Goal: Task Accomplishment & Management: Manage account settings

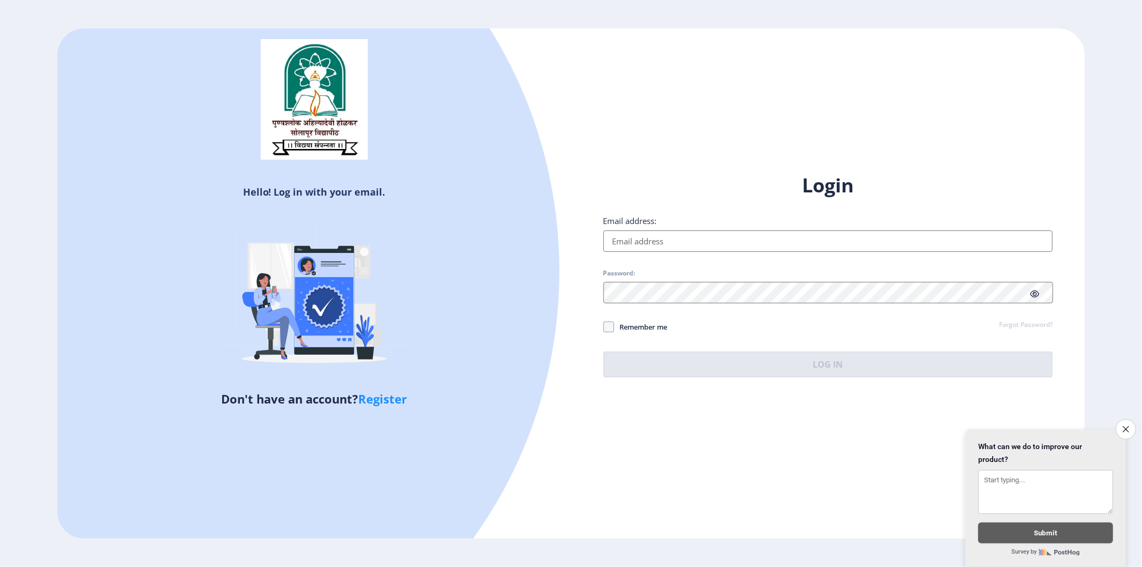
type input "[EMAIL_ADDRESS][DOMAIN_NAME]"
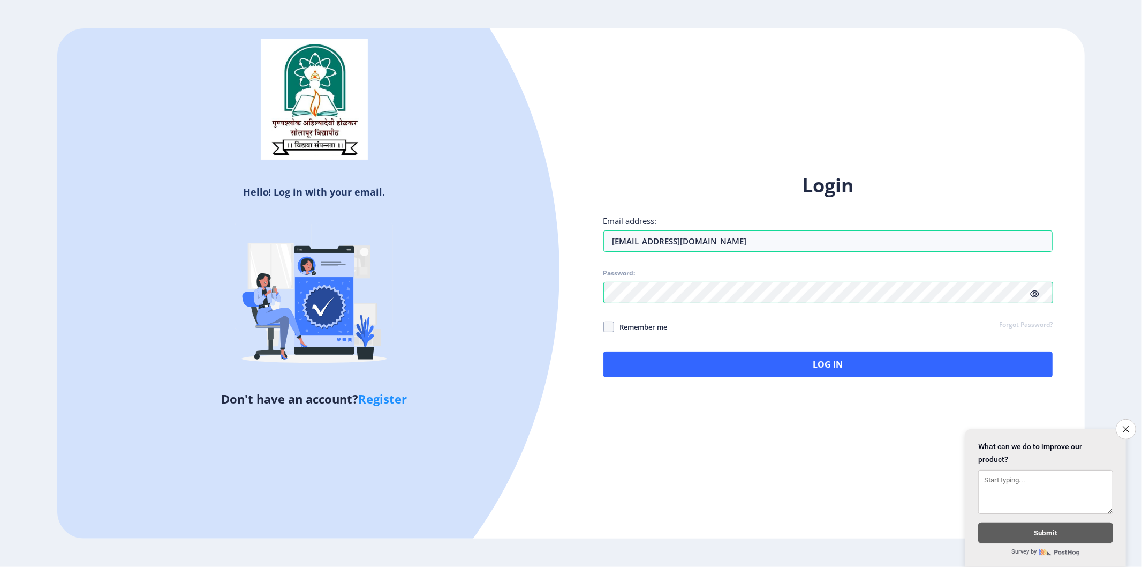
click at [601, 327] on div "Login Email address: [EMAIL_ADDRESS][DOMAIN_NAME] Password: Remember me Forgot …" at bounding box center [828, 283] width 514 height 254
click at [608, 332] on span at bounding box center [609, 326] width 11 height 11
click at [604, 327] on input "Remember me" at bounding box center [604, 327] width 1 height 1
checkbox input "true"
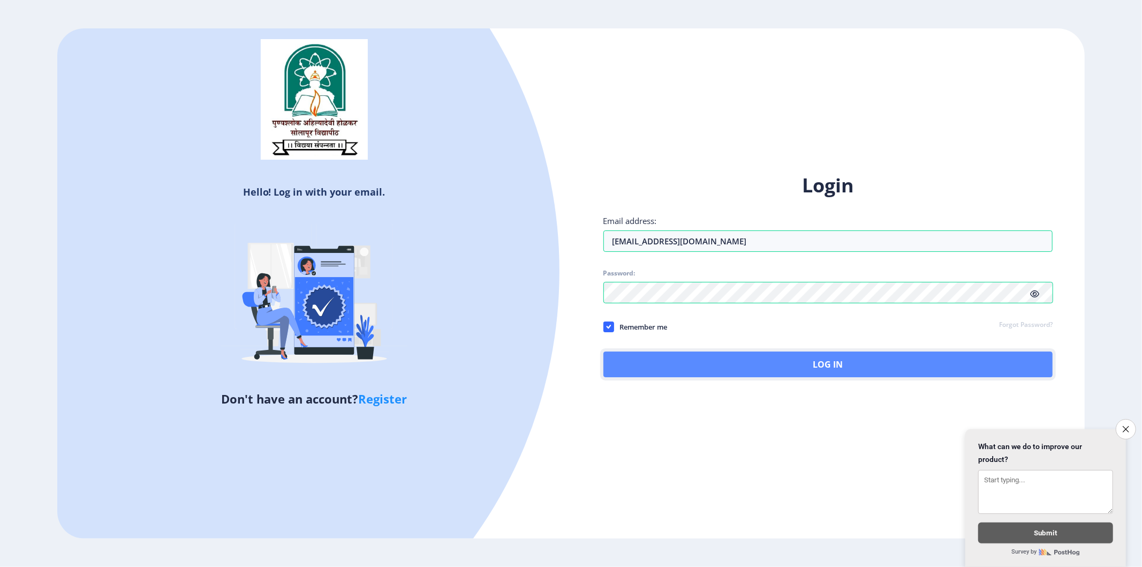
click at [703, 362] on button "Log In" at bounding box center [829, 364] width 450 height 26
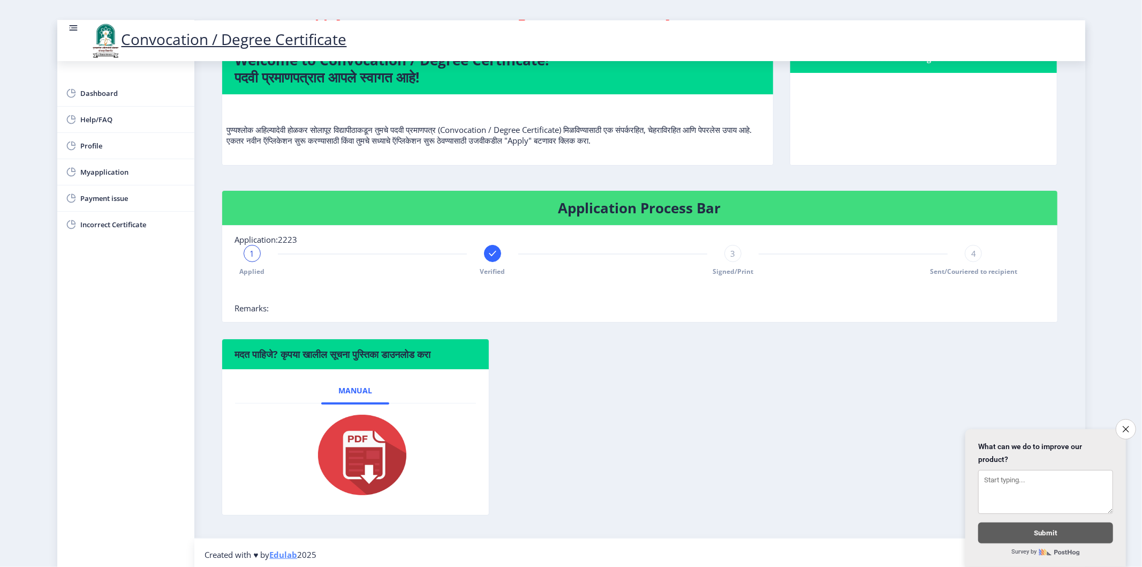
scroll to position [80, 0]
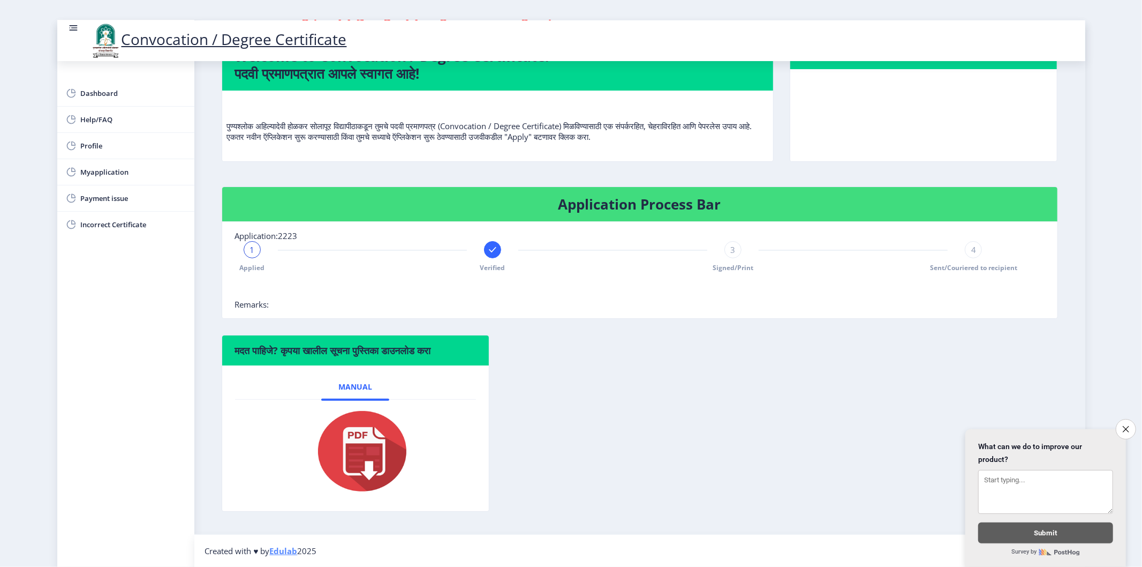
click at [735, 259] on div "3 Signed/Print" at bounding box center [733, 256] width 17 height 31
click at [356, 446] on img at bounding box center [355, 451] width 107 height 86
click at [728, 254] on div "3" at bounding box center [733, 249] width 17 height 17
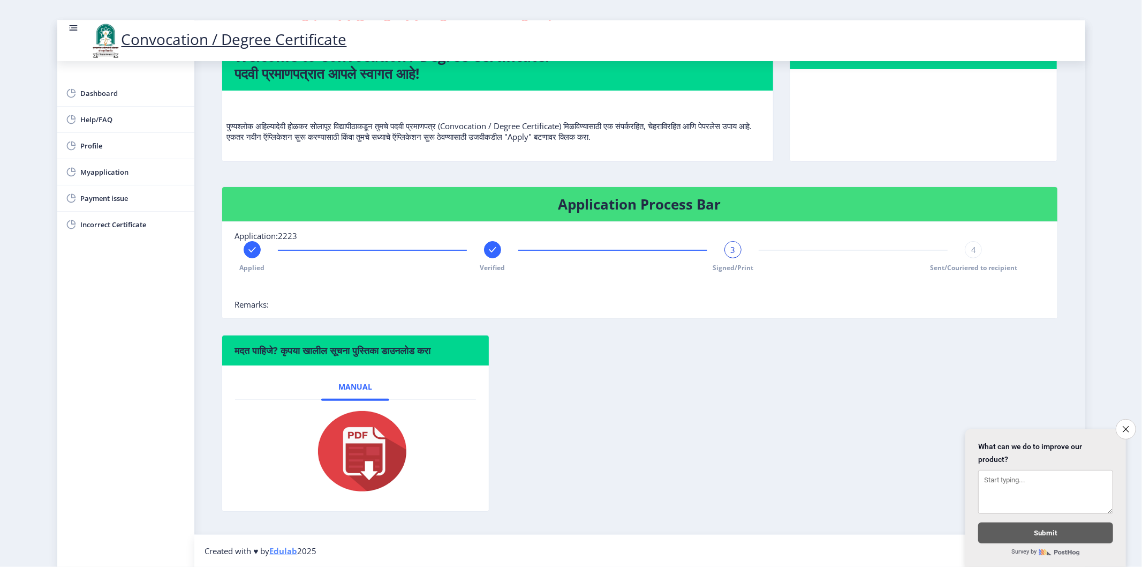
click at [493, 256] on div at bounding box center [492, 249] width 17 height 17
click at [730, 250] on rect at bounding box center [733, 249] width 11 height 11
click at [731, 250] on span "3" at bounding box center [733, 249] width 5 height 11
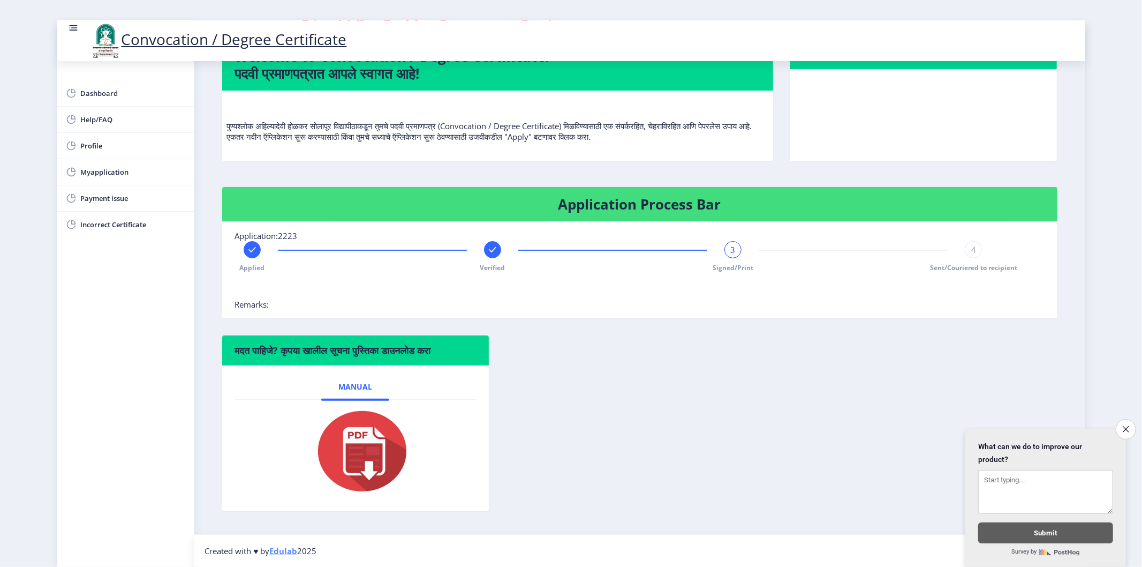
click at [834, 322] on div "Application Process Bar Application:2223 Applied Verified 3 Signed/Print 4 Sent…" at bounding box center [640, 260] width 853 height 148
click at [716, 236] on nb-card-body "Application:2223 Applied Verified 3 Signed/Print 4 Sent/Couriered to recipient …" at bounding box center [639, 270] width 835 height 96
click at [725, 252] on div "3" at bounding box center [733, 249] width 17 height 17
click at [1028, 418] on button "Close survey" at bounding box center [1126, 429] width 22 height 22
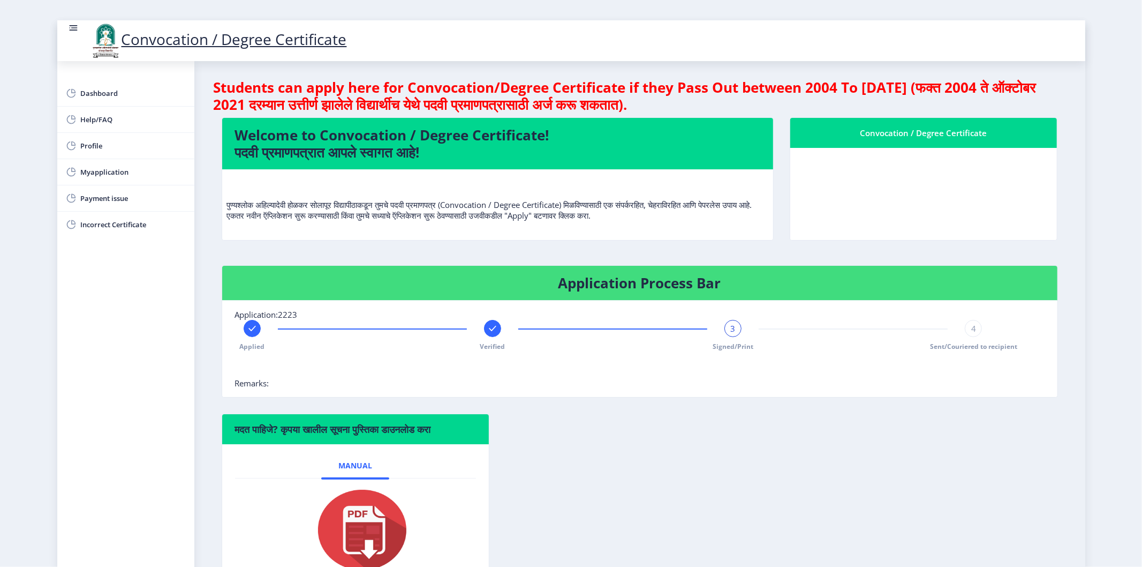
scroll to position [0, 0]
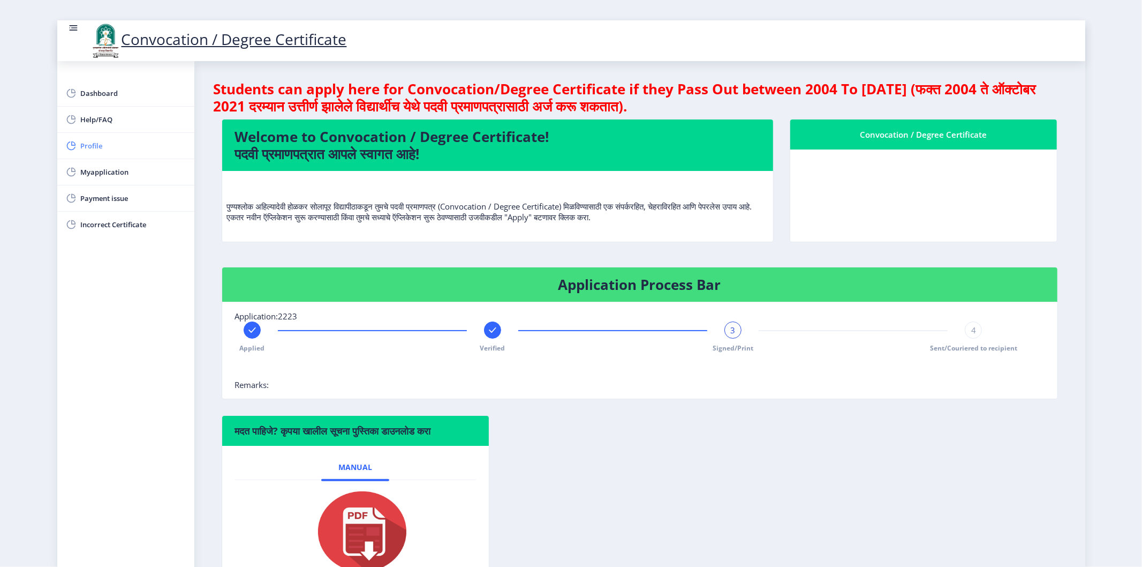
click at [92, 133] on link "Profile" at bounding box center [125, 146] width 137 height 26
select select
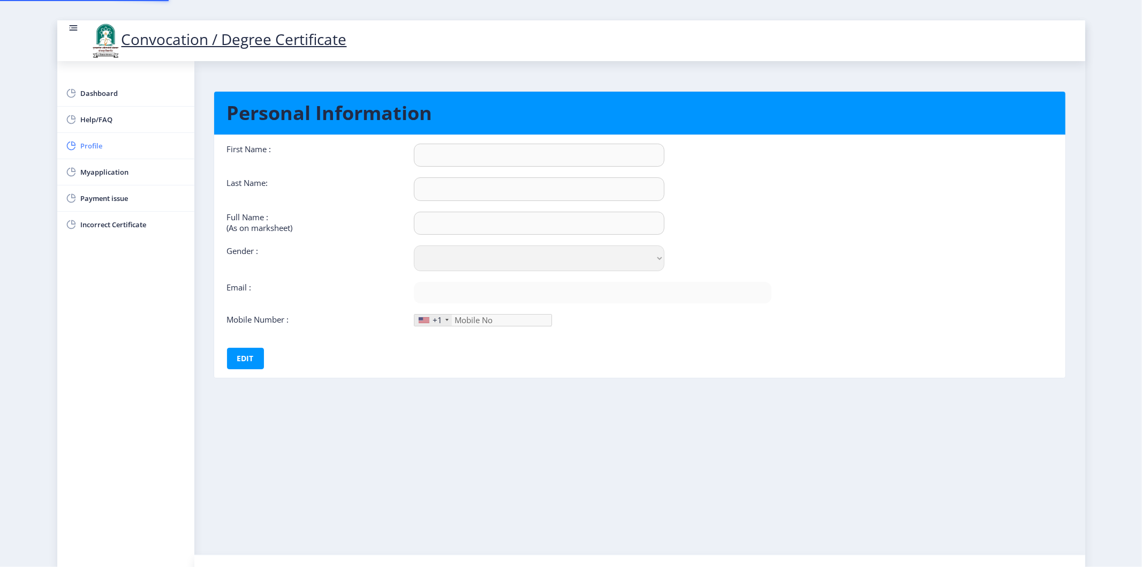
type input "[PERSON_NAME]"
type input "SHAIKH"
type input "SHAIKH [PERSON_NAME]"
select select "[DEMOGRAPHIC_DATA]"
type input "[EMAIL_ADDRESS][DOMAIN_NAME]"
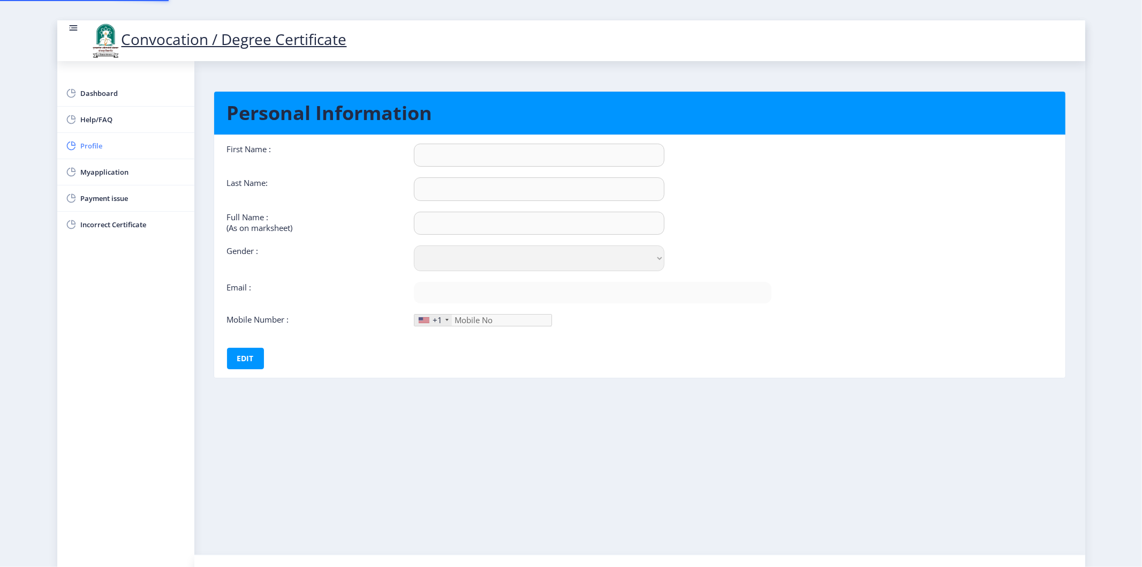
type input "9922276778"
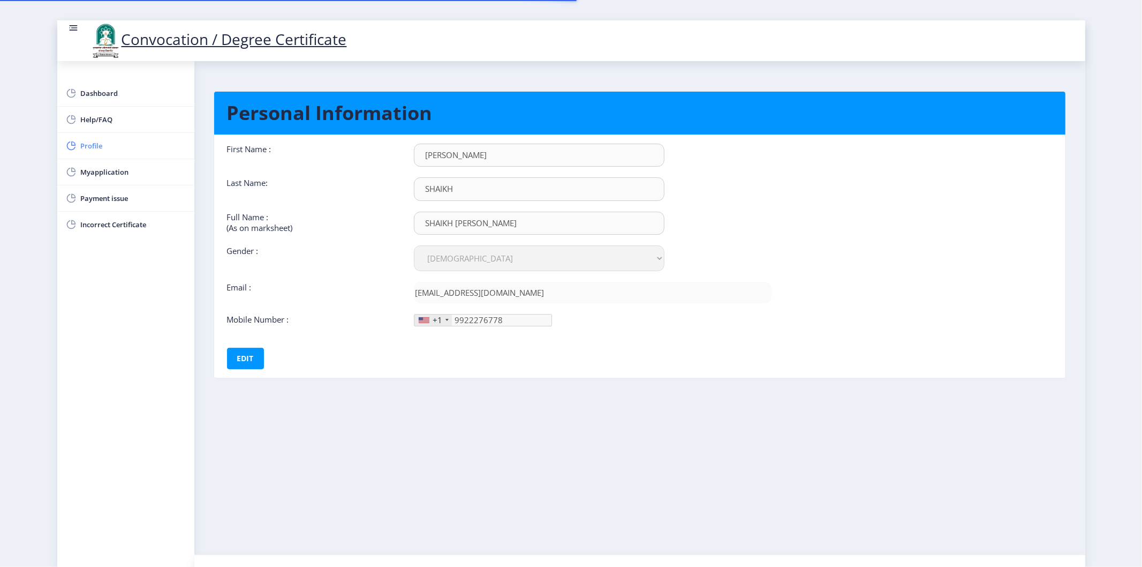
click at [89, 147] on span "Profile" at bounding box center [133, 145] width 105 height 13
click at [96, 170] on span "Myapplication" at bounding box center [133, 171] width 105 height 13
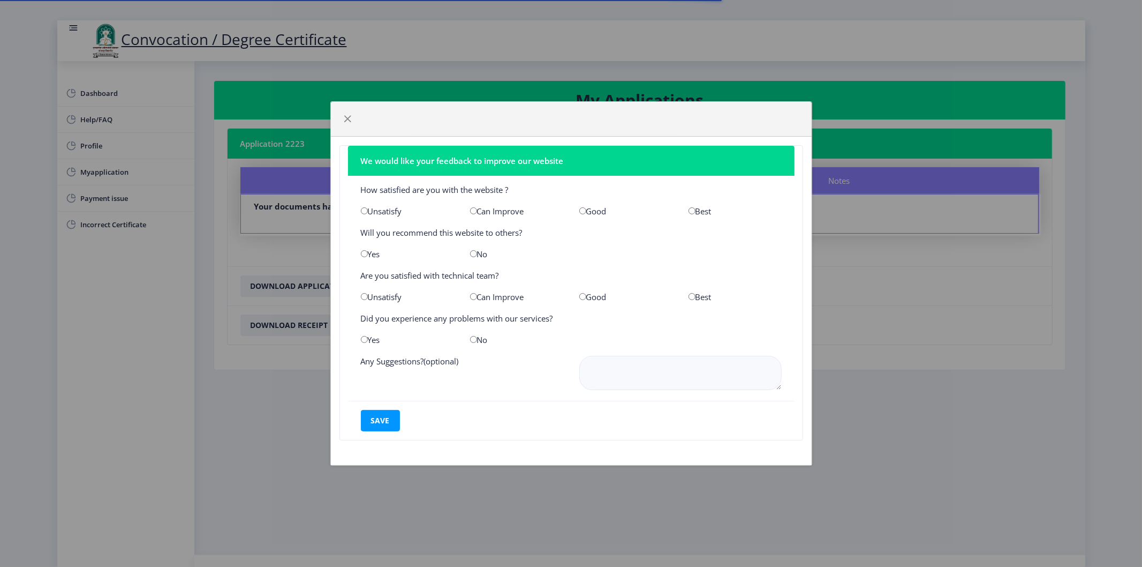
click at [338, 118] on div at bounding box center [571, 119] width 481 height 35
click at [345, 122] on span "button" at bounding box center [348, 119] width 9 height 9
